Goal: Book appointment/travel/reservation

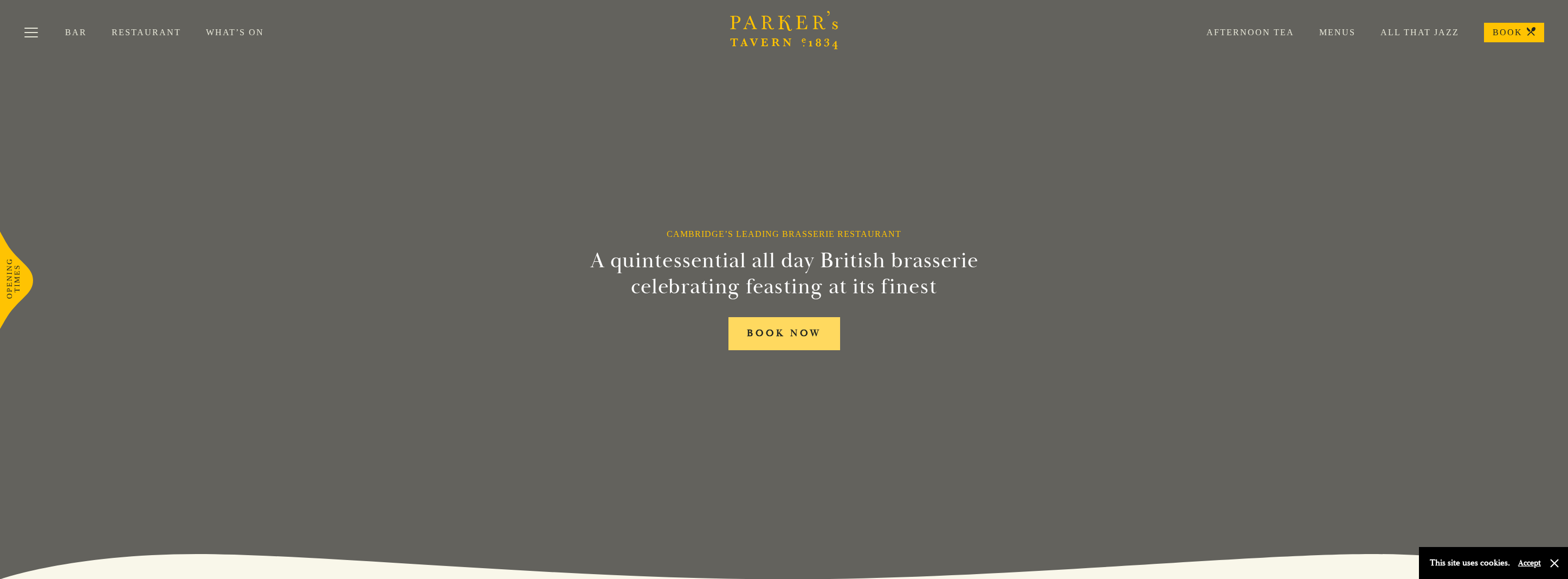
click at [797, 332] on link "BOOK NOW" at bounding box center [784, 333] width 111 height 33
click at [72, 35] on link "Bar" at bounding box center [88, 32] width 46 height 10
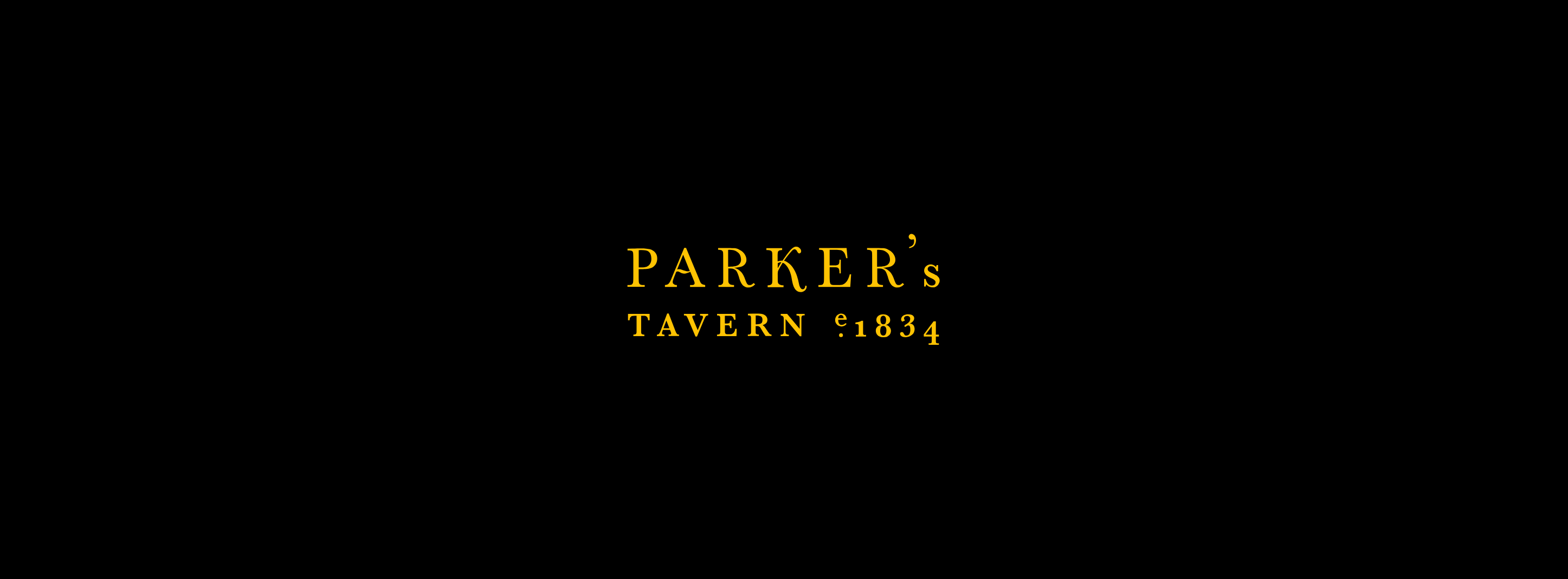
click at [839, 217] on div "Brasserie Restaurant [GEOGRAPHIC_DATA] | [PERSON_NAME] Tavern Cambridge [PERSON…" at bounding box center [784, 289] width 1568 height 579
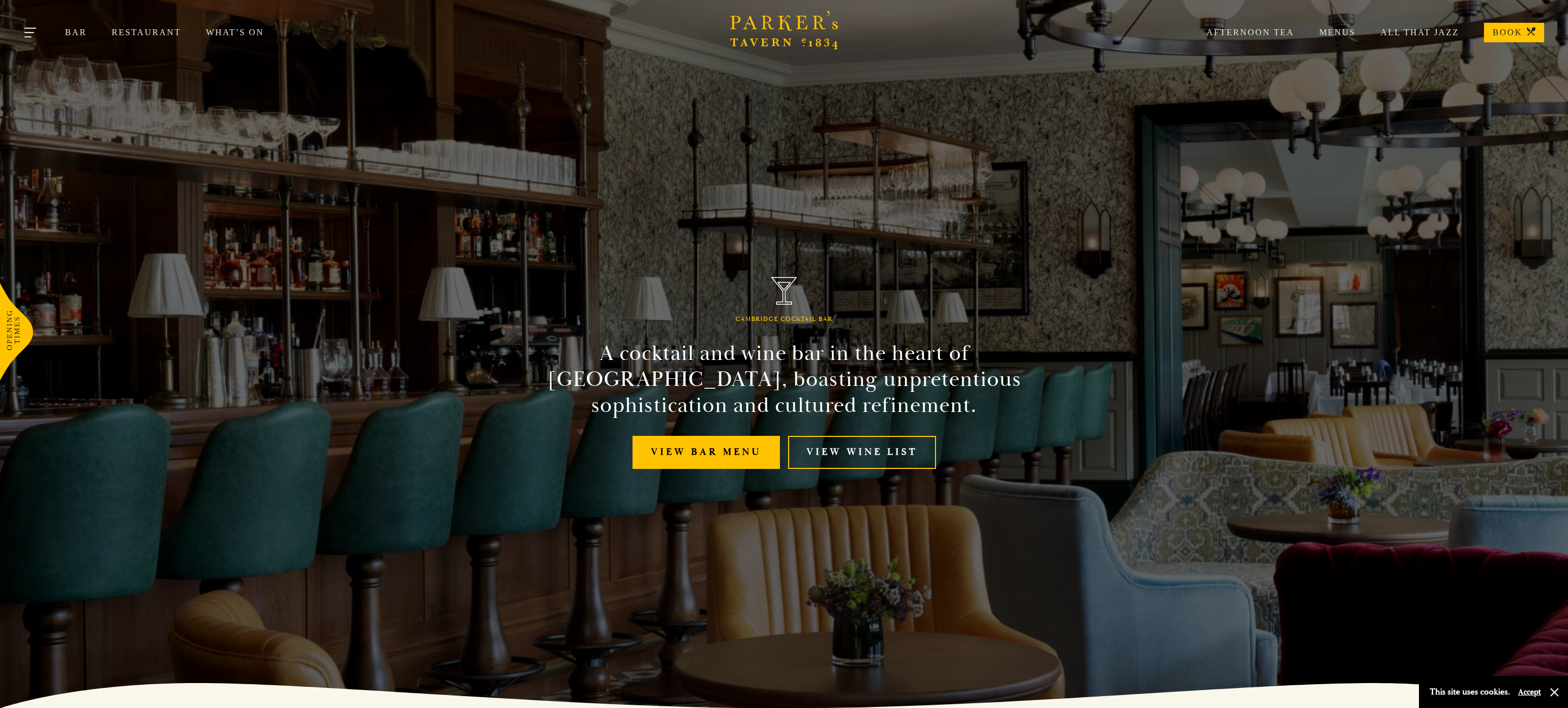
click at [31, 34] on button "Toggle navigation" at bounding box center [31, 34] width 46 height 46
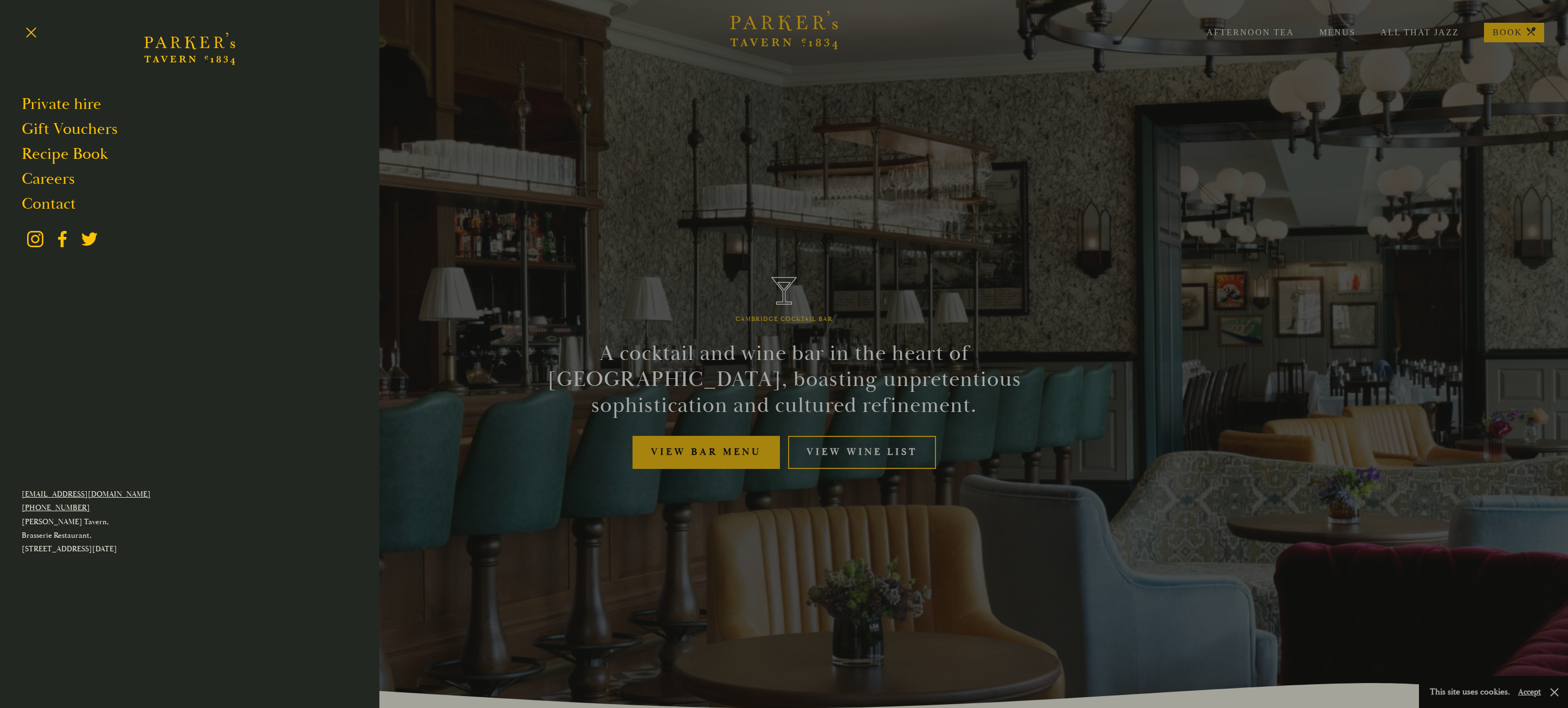
click at [902, 307] on div at bounding box center [784, 354] width 1568 height 708
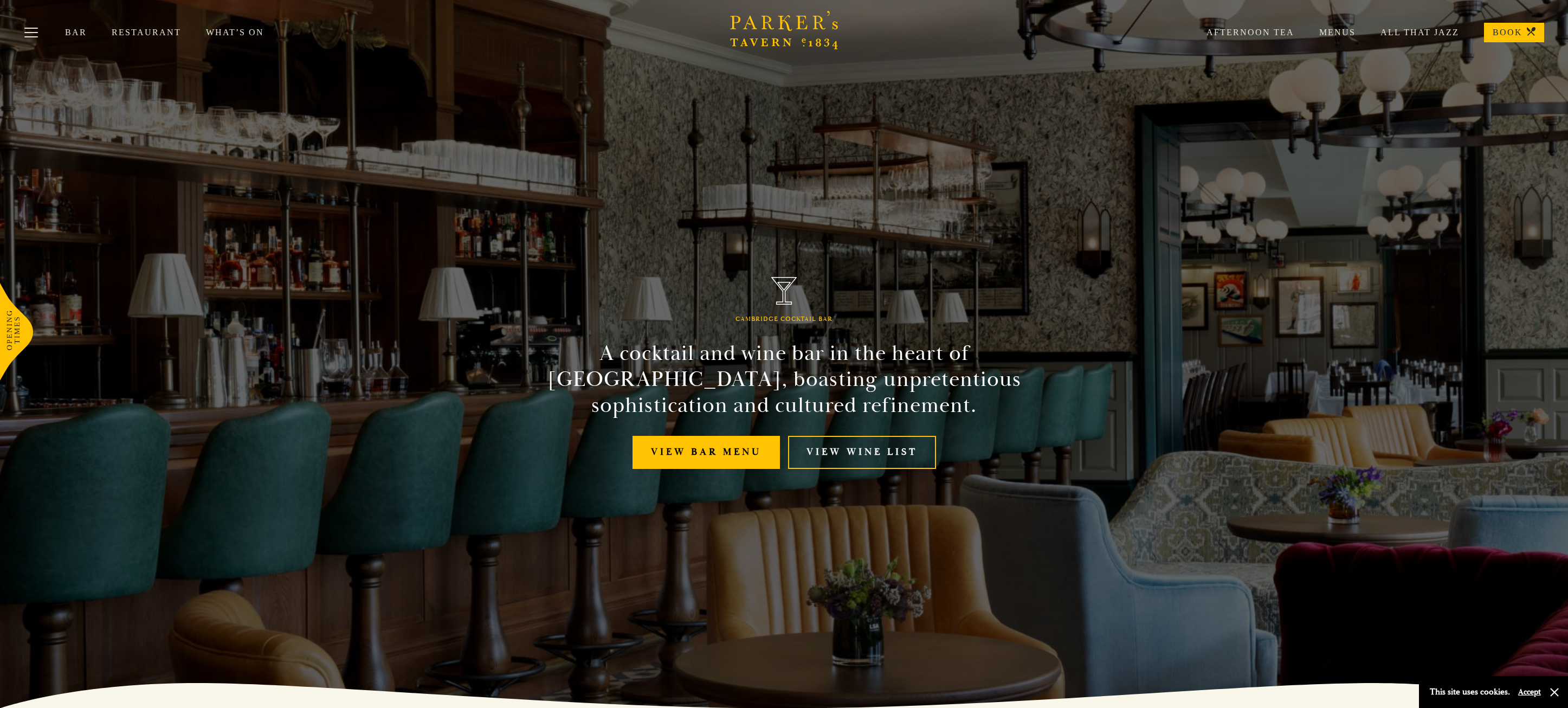
click at [1258, 27] on div "Afternoon Tea Menus All That Jazz BOOK" at bounding box center [1362, 32] width 362 height 20
click at [1258, 30] on link "Afternoon Tea" at bounding box center [1237, 32] width 112 height 10
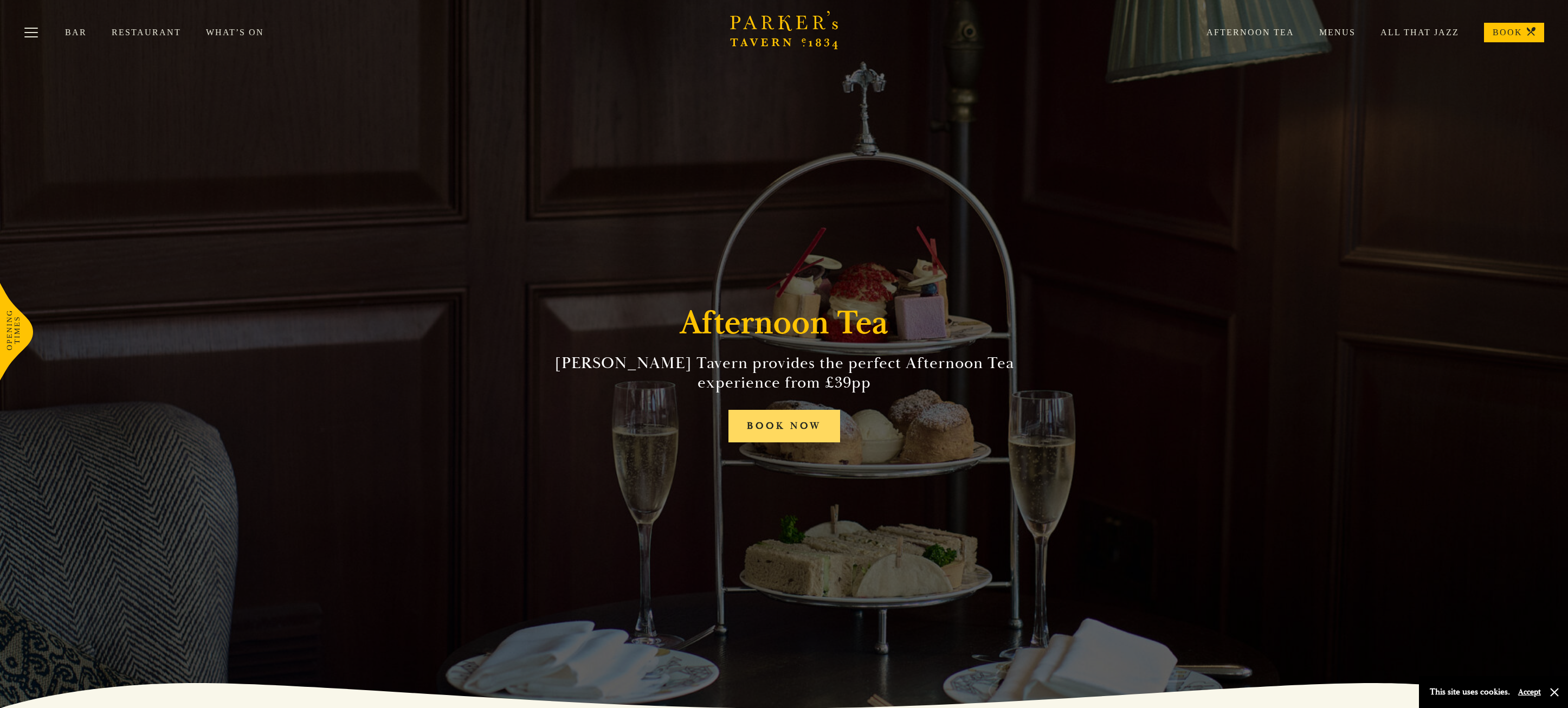
click at [806, 432] on link "BOOK NOW" at bounding box center [784, 426] width 111 height 33
click at [31, 33] on button "Toggle navigation" at bounding box center [31, 34] width 46 height 46
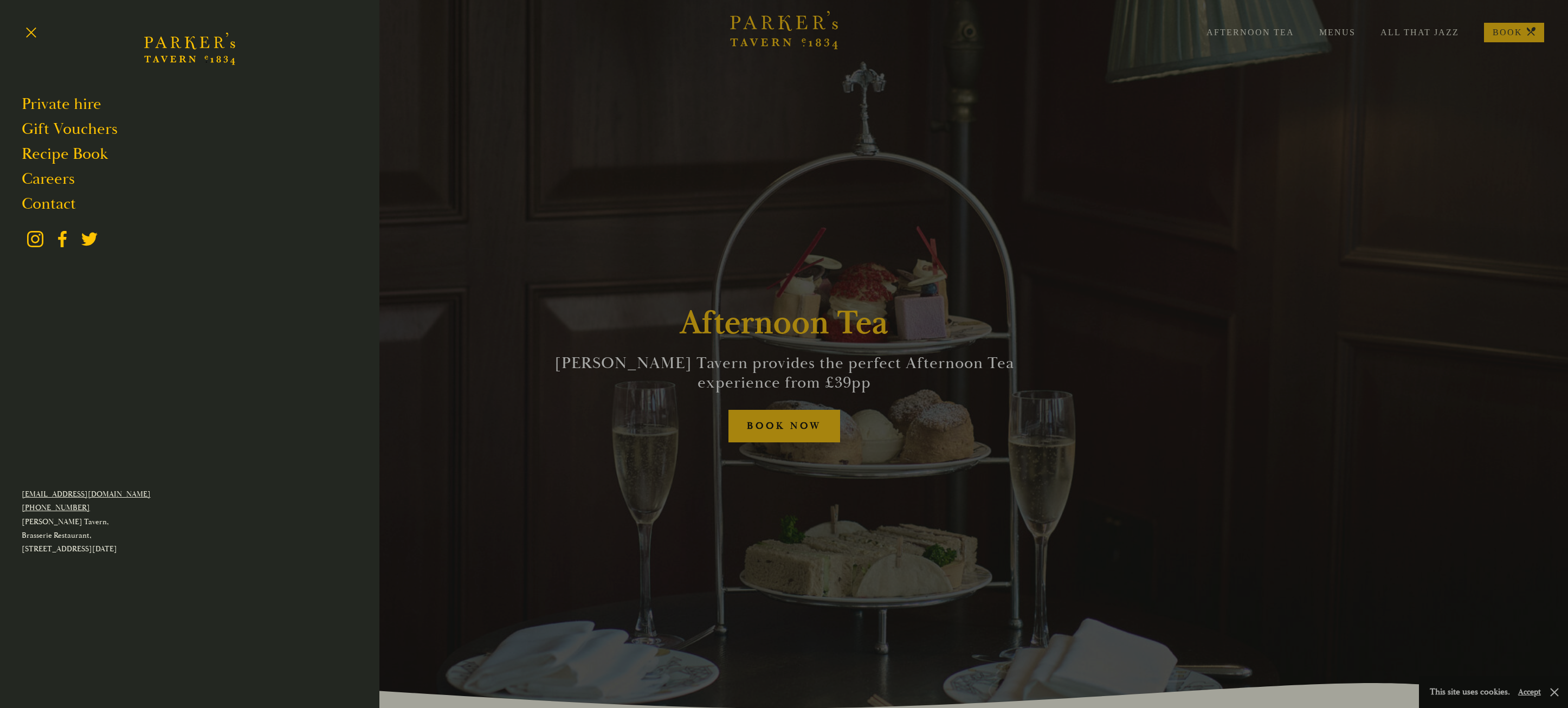
click at [210, 42] on icon "Brasserie Restaurant Cambridge | Parker's Tavern Cambridge Parker's Tavern is a…" at bounding box center [190, 48] width 91 height 65
